Goal: Transaction & Acquisition: Purchase product/service

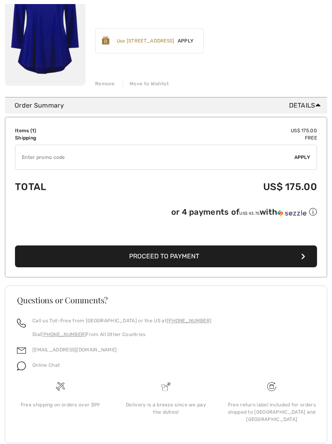
scroll to position [155, 0]
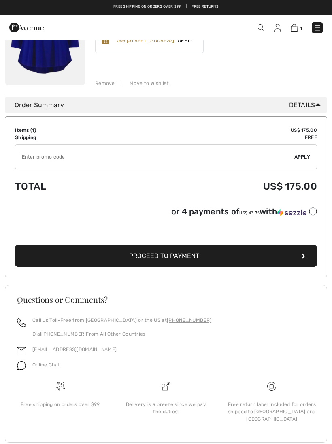
click at [179, 256] on span "Proceed to Payment" at bounding box center [164, 256] width 70 height 8
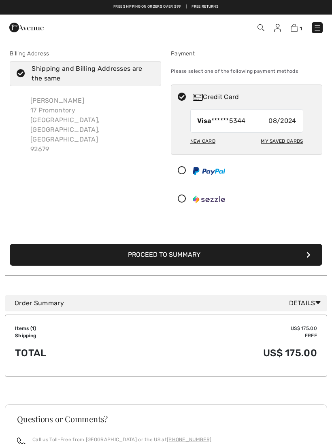
click at [15, 76] on icon at bounding box center [20, 74] width 21 height 8
click at [149, 76] on input "Shipping and Billing Addresses are the same" at bounding box center [151, 73] width 5 height 24
checkbox input "false"
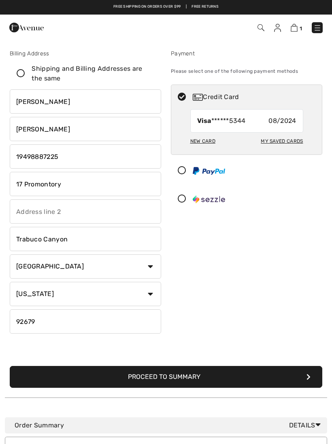
click at [83, 190] on input "17 Promontory" at bounding box center [85, 184] width 151 height 24
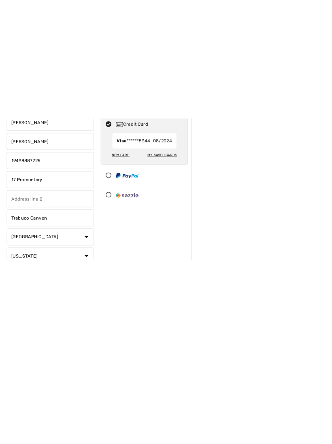
scroll to position [95, 0]
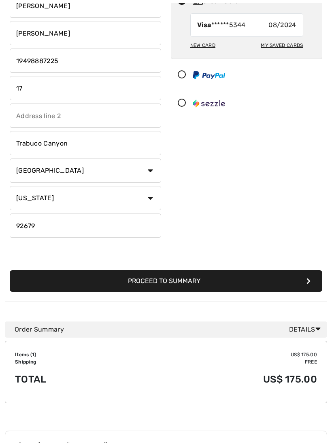
type input "1"
type input "[STREET_ADDRESS]"
select select "0"
type input "SC"
click at [84, 146] on input "Trabuco Canyon" at bounding box center [85, 144] width 151 height 24
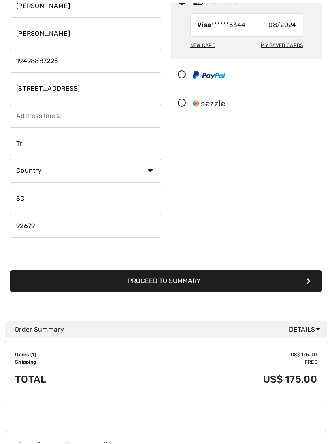
type input "T"
type input "Bluffton"
click at [55, 230] on input "92679" at bounding box center [85, 226] width 151 height 24
type input "9"
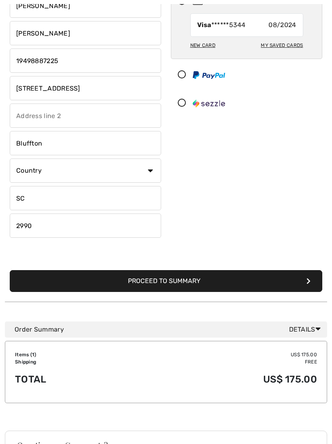
type input "29909"
click at [282, 143] on div "Payment Please select one of the following payment methods Credit Card Visa ***…" at bounding box center [246, 97] width 161 height 288
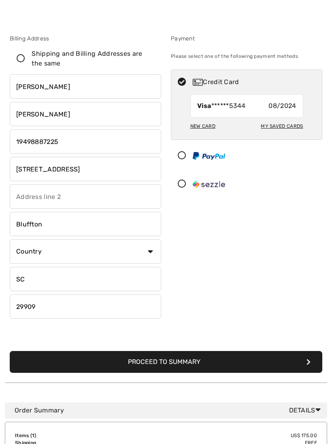
scroll to position [15, 0]
click at [203, 127] on div "New Card" at bounding box center [202, 126] width 25 height 14
radio input "true"
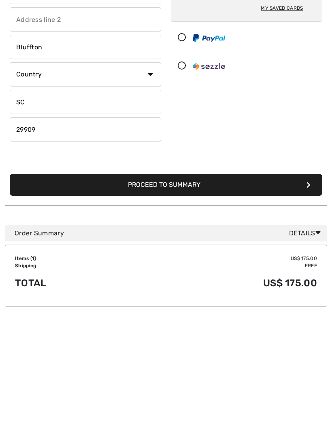
scroll to position [56, 0]
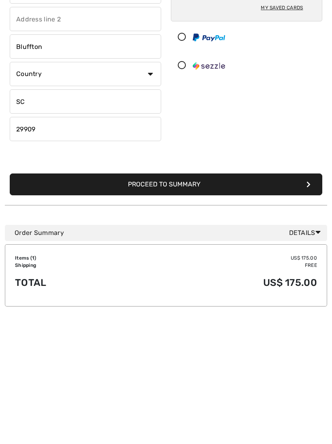
click at [185, 310] on button "Proceed to Summary" at bounding box center [166, 321] width 312 height 22
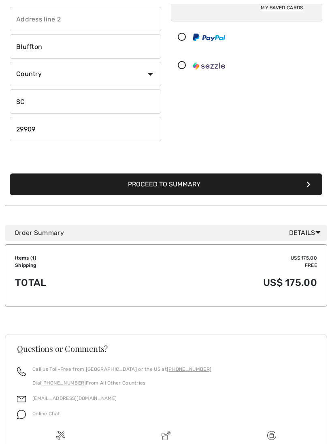
click at [306, 182] on button "Proceed to Summary" at bounding box center [166, 184] width 312 height 22
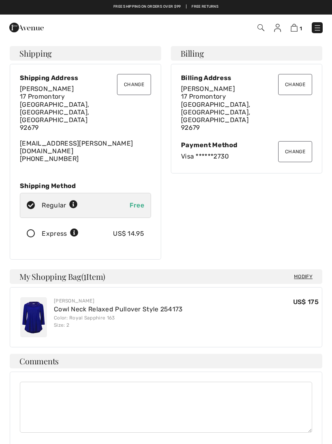
click at [136, 88] on button "Change" at bounding box center [134, 84] width 34 height 21
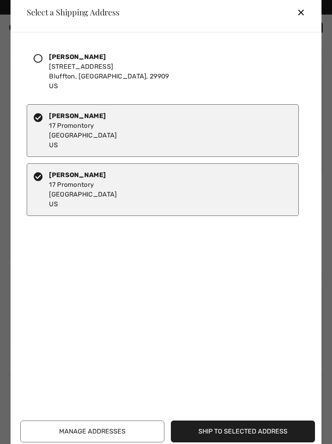
click at [43, 64] on div at bounding box center [41, 71] width 15 height 39
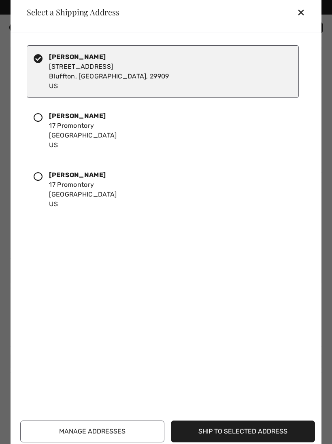
click at [223, 430] on button "Ship to Selected Address" at bounding box center [243, 432] width 144 height 22
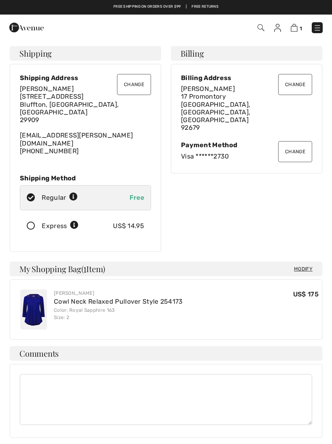
click at [297, 82] on button "Change" at bounding box center [295, 84] width 34 height 21
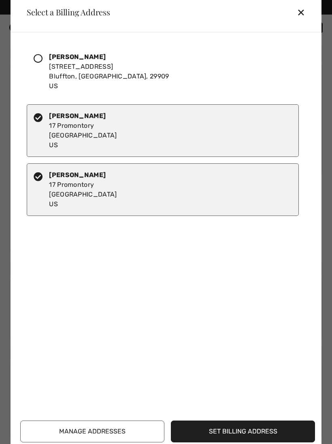
click at [44, 67] on div at bounding box center [41, 71] width 15 height 39
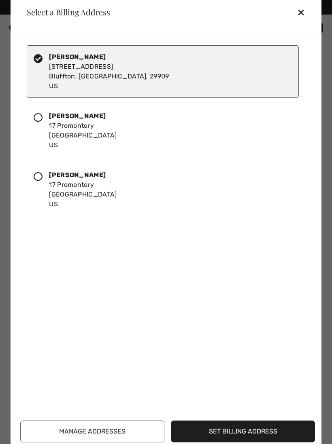
click at [244, 433] on button "Set Billing Address" at bounding box center [243, 432] width 144 height 22
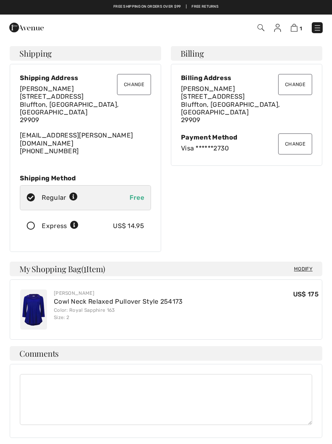
click at [59, 129] on div "Joan Morgan 107 Wiry Green Leaf Lane Bluffton, SC, US 29909 jmmorgan1@cox.net (…" at bounding box center [85, 120] width 131 height 70
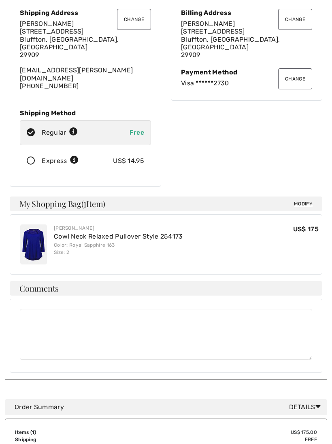
scroll to position [65, 0]
click at [72, 68] on div "Joan Morgan 107 Wiry Green Leaf Lane Bluffton, SC, US 29909 jmmorgan1@cox.net (…" at bounding box center [85, 55] width 131 height 70
click at [133, 15] on button "Change" at bounding box center [134, 19] width 34 height 21
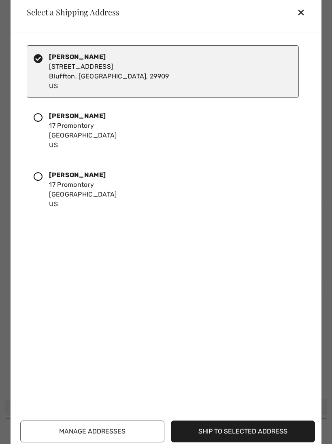
click at [222, 435] on button "Ship to Selected Address" at bounding box center [243, 432] width 144 height 22
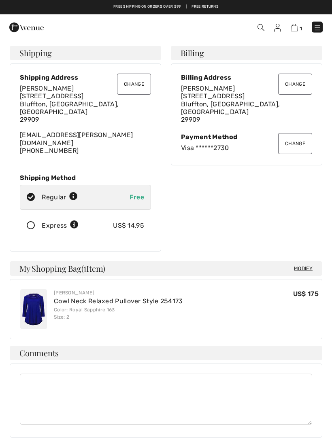
scroll to position [0, 0]
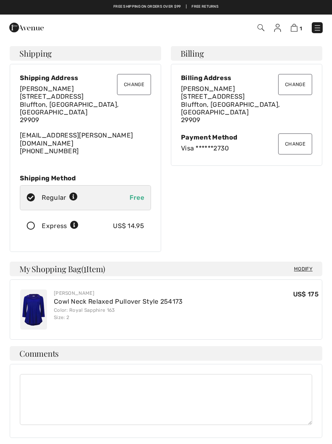
click at [50, 130] on div "Joan Morgan 107 Wiry Green Leaf Lane Bluffton, SC, US 29909 jmmorgan1@cox.net (…" at bounding box center [85, 120] width 131 height 70
click at [61, 131] on div "Joan Morgan 107 Wiry Green Leaf Lane Bluffton, SC, US 29909 jmmorgan1@cox.net (…" at bounding box center [85, 120] width 131 height 70
click at [77, 136] on div "Joan Morgan 107 Wiry Green Leaf Lane Bluffton, SC, US 29909 jmmorgan1@cox.net (…" at bounding box center [85, 120] width 131 height 70
click at [275, 30] on img at bounding box center [277, 28] width 7 height 8
click at [276, 29] on img at bounding box center [277, 28] width 7 height 8
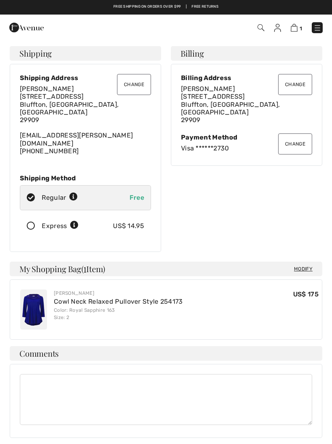
click at [279, 31] on img at bounding box center [277, 28] width 7 height 8
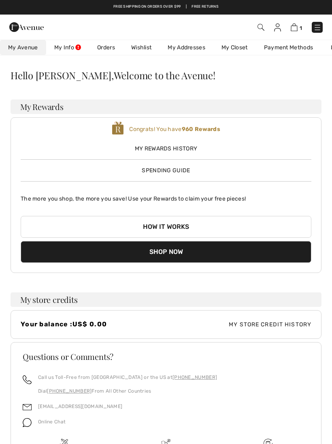
click at [73, 51] on link "My Info" at bounding box center [67, 47] width 43 height 15
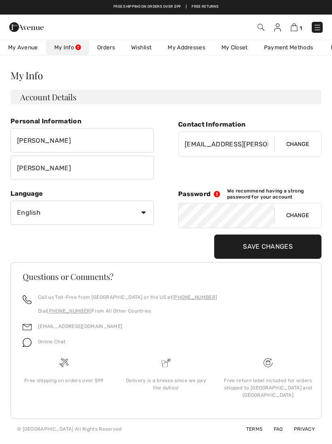
click at [186, 48] on link "My Addresses" at bounding box center [186, 47] width 54 height 15
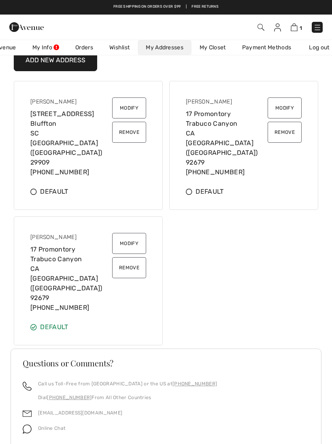
scroll to position [41, 0]
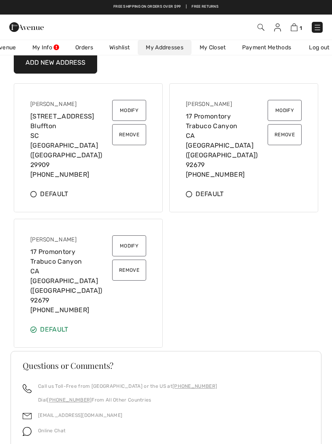
click at [286, 135] on button "Remove" at bounding box center [284, 134] width 34 height 21
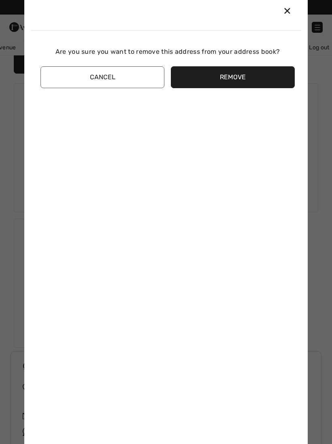
click at [227, 85] on button "Remove" at bounding box center [233, 77] width 124 height 22
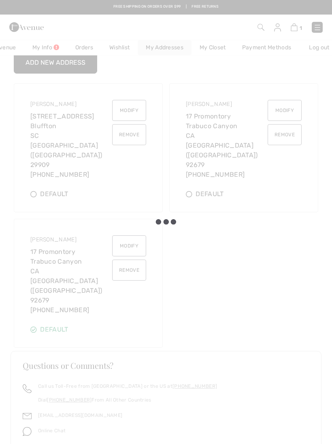
scroll to position [0, 0]
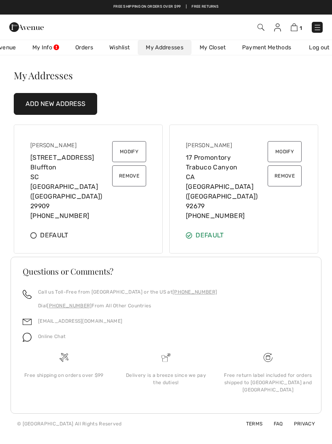
click at [291, 174] on button "Remove" at bounding box center [284, 175] width 34 height 21
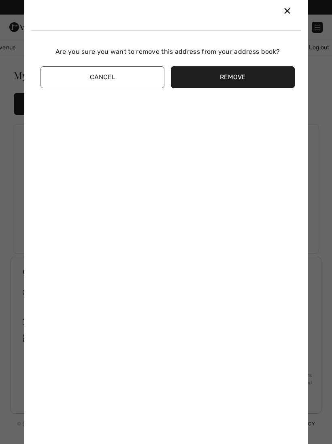
click at [242, 74] on button "Remove" at bounding box center [233, 77] width 124 height 22
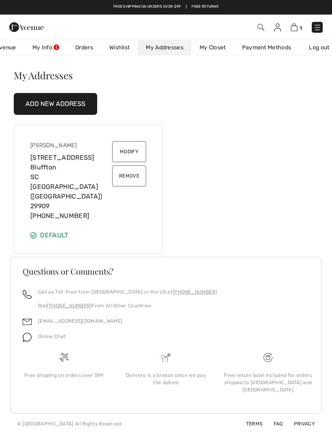
click at [293, 25] on img at bounding box center [293, 27] width 7 height 8
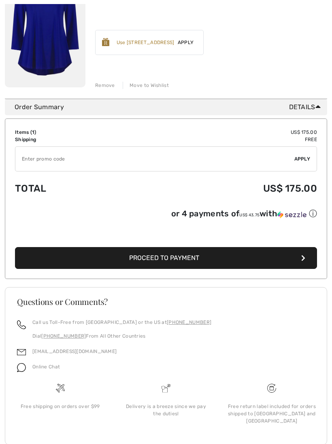
scroll to position [155, 0]
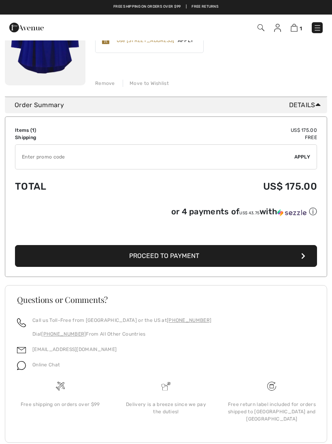
click at [196, 257] on span "Proceed to Payment" at bounding box center [164, 256] width 70 height 8
click at [301, 253] on button "Proceed to Payment" at bounding box center [166, 256] width 302 height 22
click at [305, 253] on button "Proceed to Payment" at bounding box center [166, 256] width 302 height 22
click at [306, 250] on button "Proceed to Payment" at bounding box center [166, 256] width 302 height 22
click at [145, 252] on button "Proceed to Payment" at bounding box center [166, 256] width 302 height 22
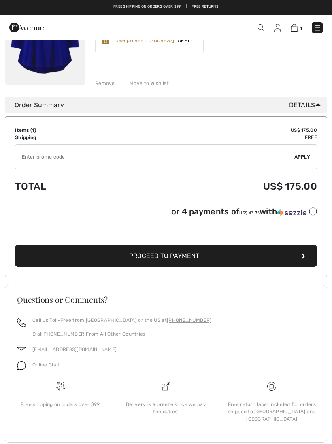
click at [148, 250] on button "Proceed to Payment" at bounding box center [166, 256] width 302 height 22
click at [293, 245] on button "Proceed to Payment" at bounding box center [166, 256] width 302 height 22
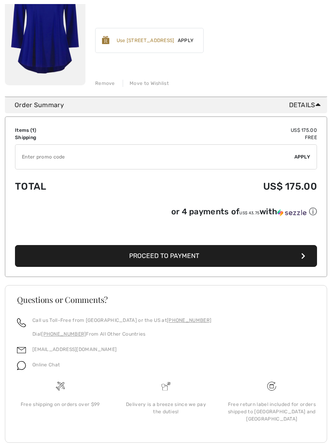
click at [291, 245] on button "Proceed to Payment" at bounding box center [166, 256] width 302 height 22
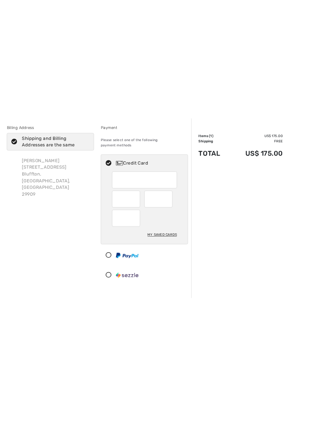
scroll to position [39, 0]
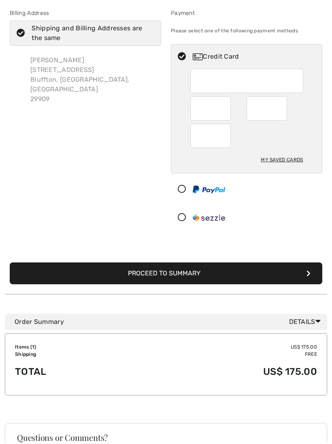
click at [241, 264] on button "Proceed to Summary" at bounding box center [166, 275] width 312 height 22
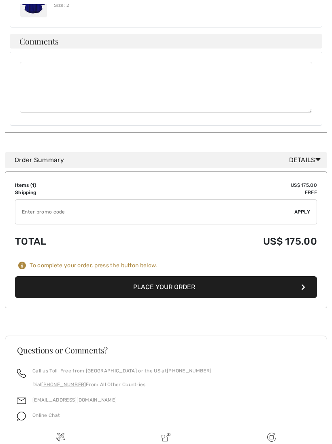
scroll to position [313, 0]
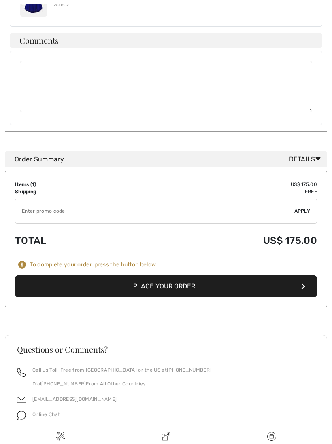
click at [306, 275] on button "Place Your Order" at bounding box center [166, 286] width 302 height 22
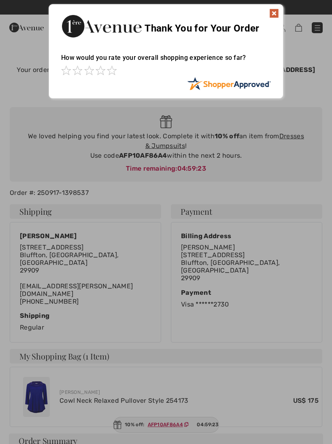
click at [276, 14] on img at bounding box center [274, 13] width 10 height 10
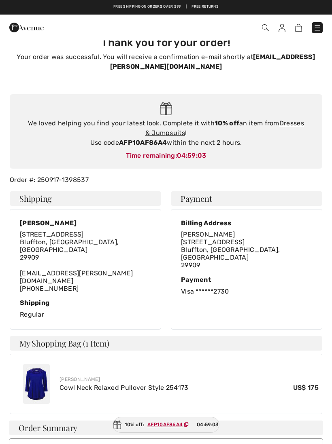
scroll to position [2, 0]
